Goal: Information Seeking & Learning: Compare options

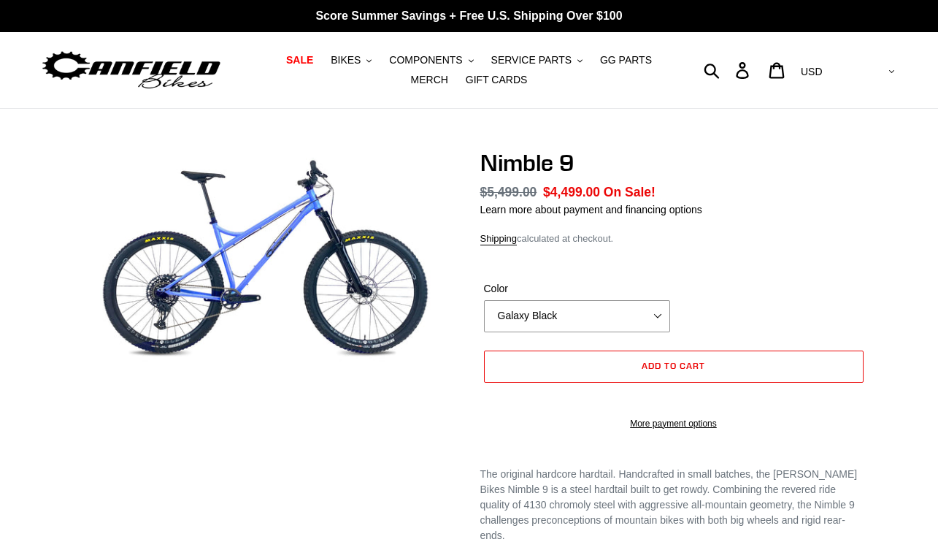
select select "highest-rating"
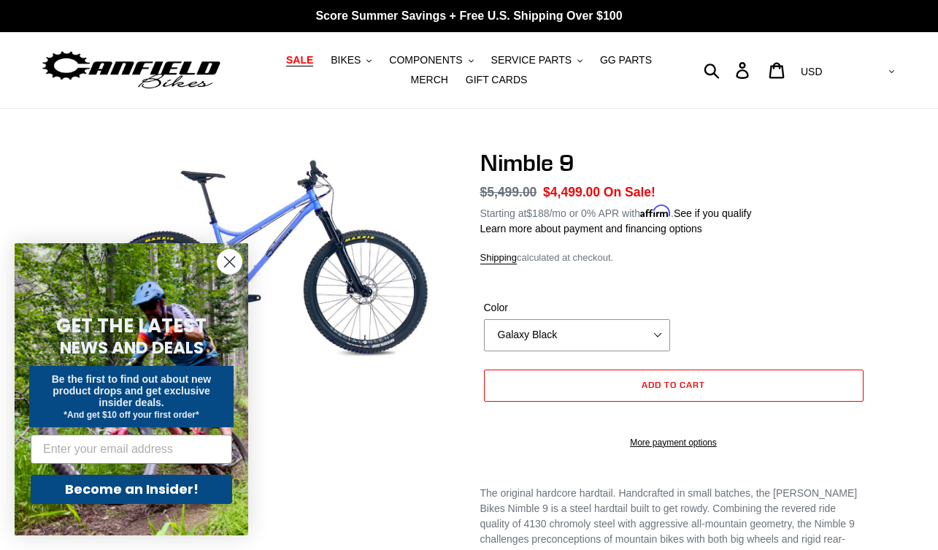
click at [286, 58] on span "SALE" at bounding box center [299, 60] width 27 height 12
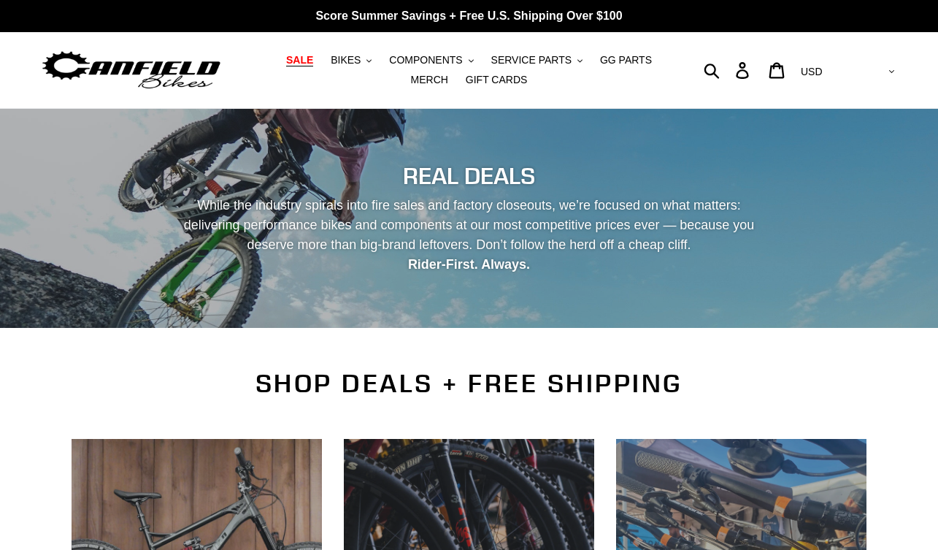
click at [230, 264] on p "While the industry spirals into fire sales and factory closeouts, we’re focused…" at bounding box center [469, 235] width 597 height 79
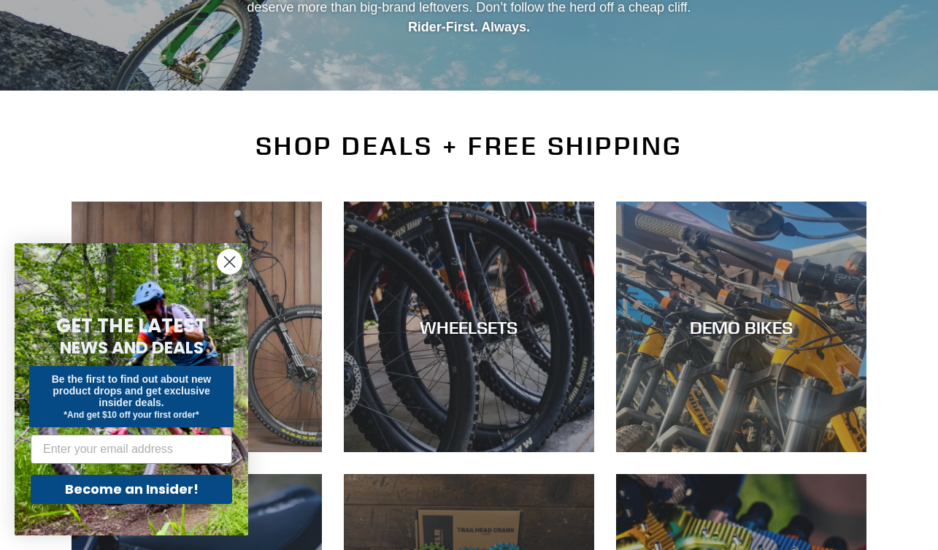
scroll to position [256, 0]
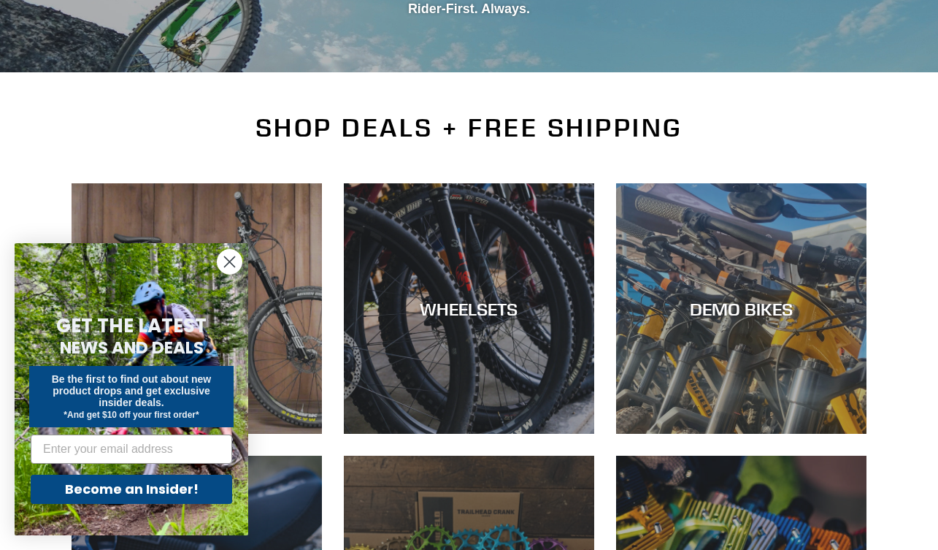
click at [230, 263] on icon "Close dialog" at bounding box center [230, 262] width 10 height 10
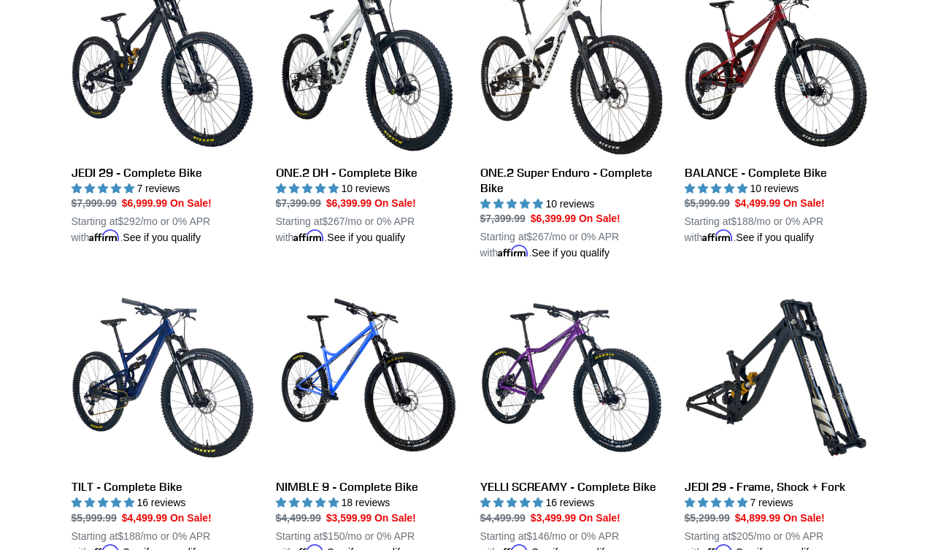
scroll to position [1267, 0]
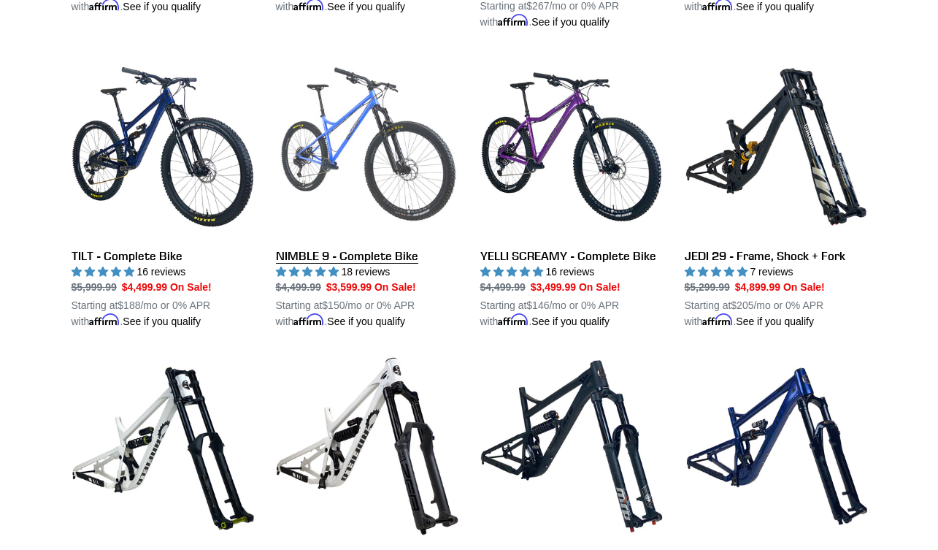
click at [370, 255] on link "NIMBLE 9 - Complete Bike" at bounding box center [367, 192] width 183 height 274
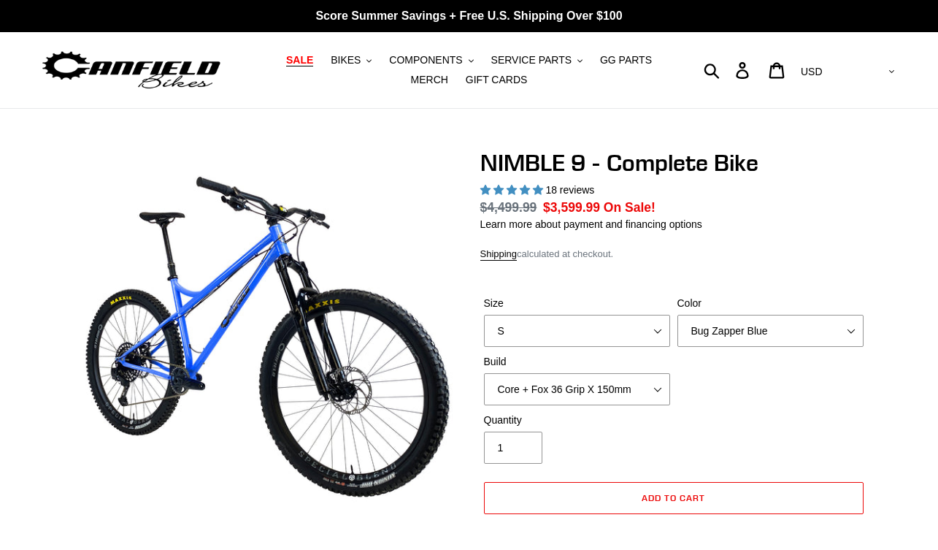
select select "highest-rating"
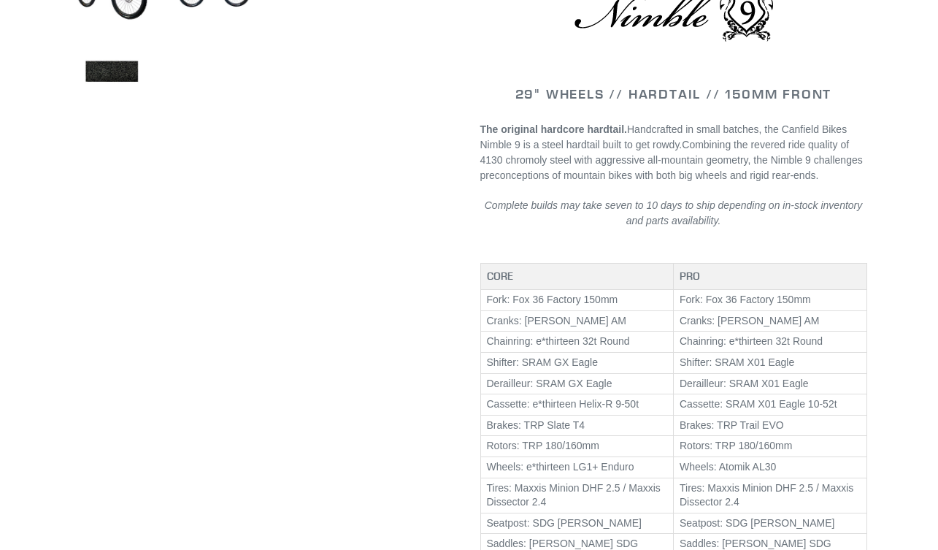
scroll to position [707, 0]
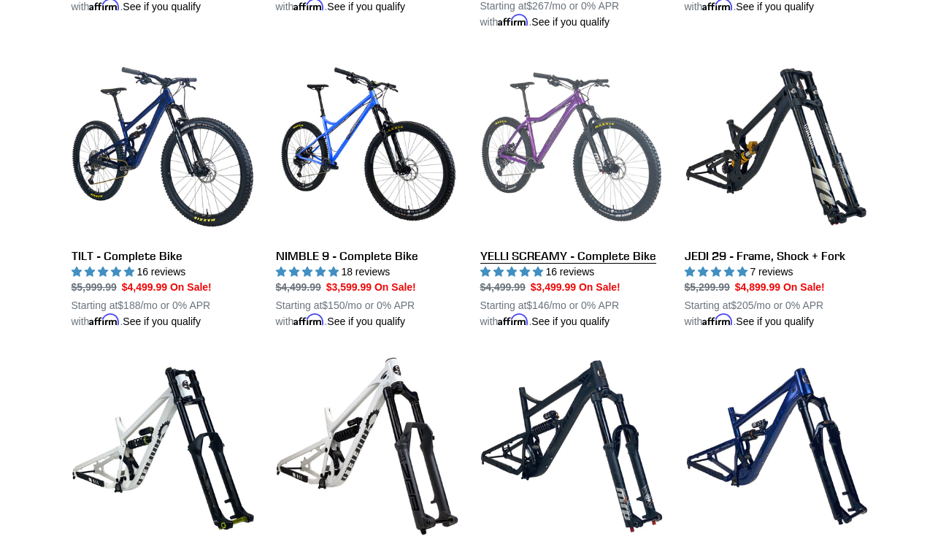
click at [533, 255] on link "YELLI SCREAMY - Complete Bike" at bounding box center [571, 192] width 183 height 274
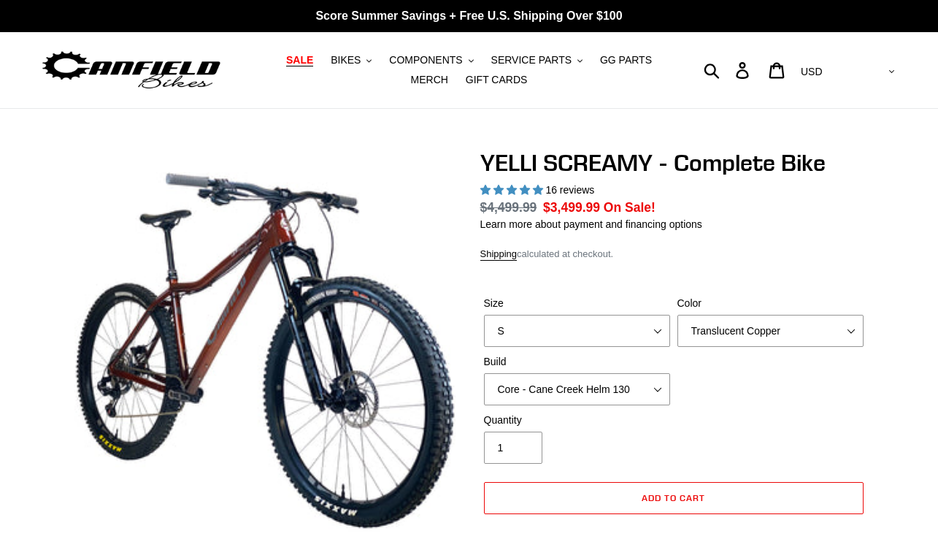
select select "highest-rating"
